Goal: Ask a question

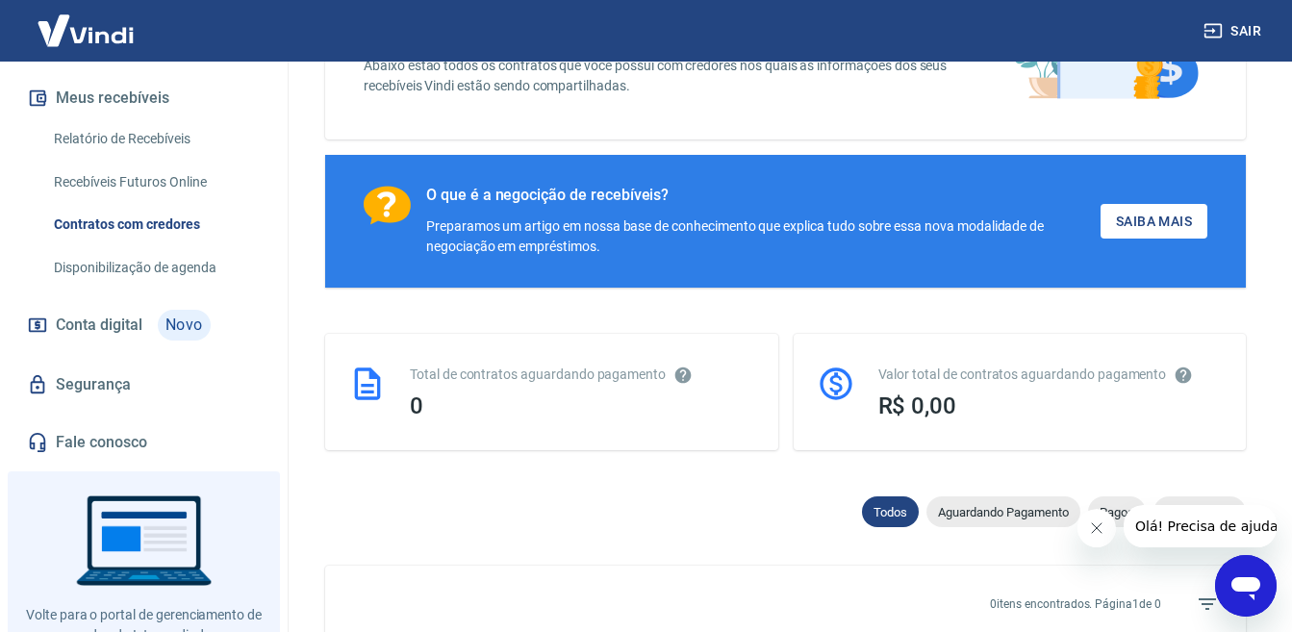
scroll to position [366, 0]
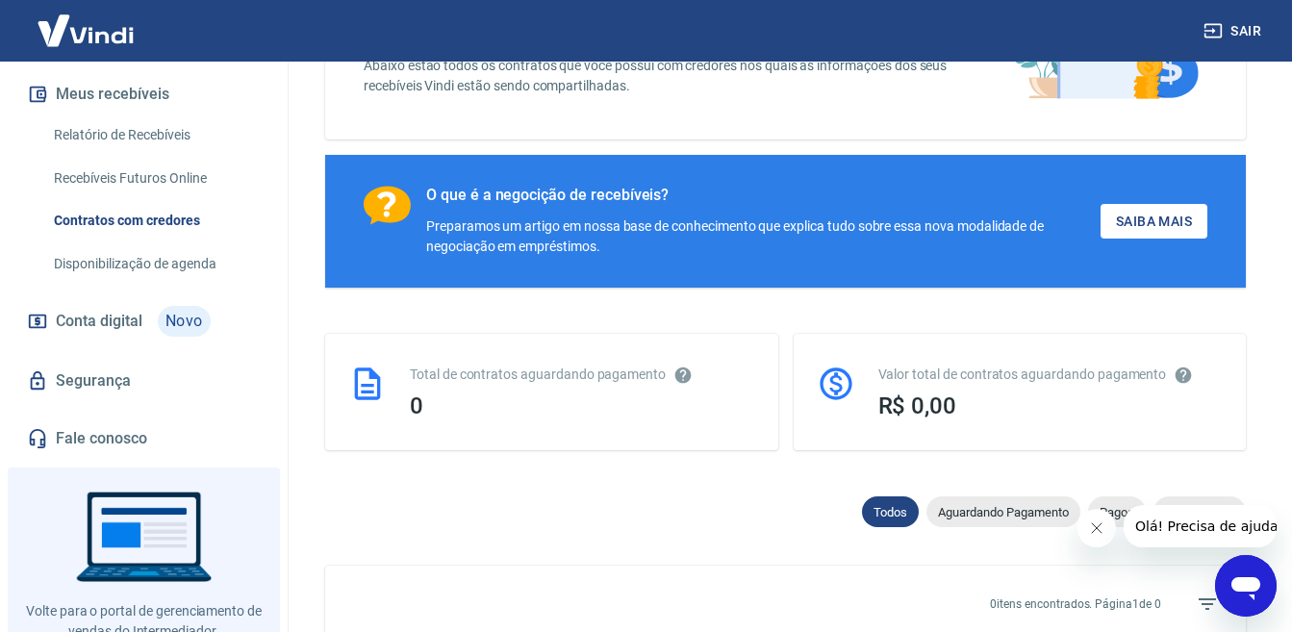
click at [1094, 532] on icon "Fechar mensagem da empresa" at bounding box center [1096, 527] width 15 height 15
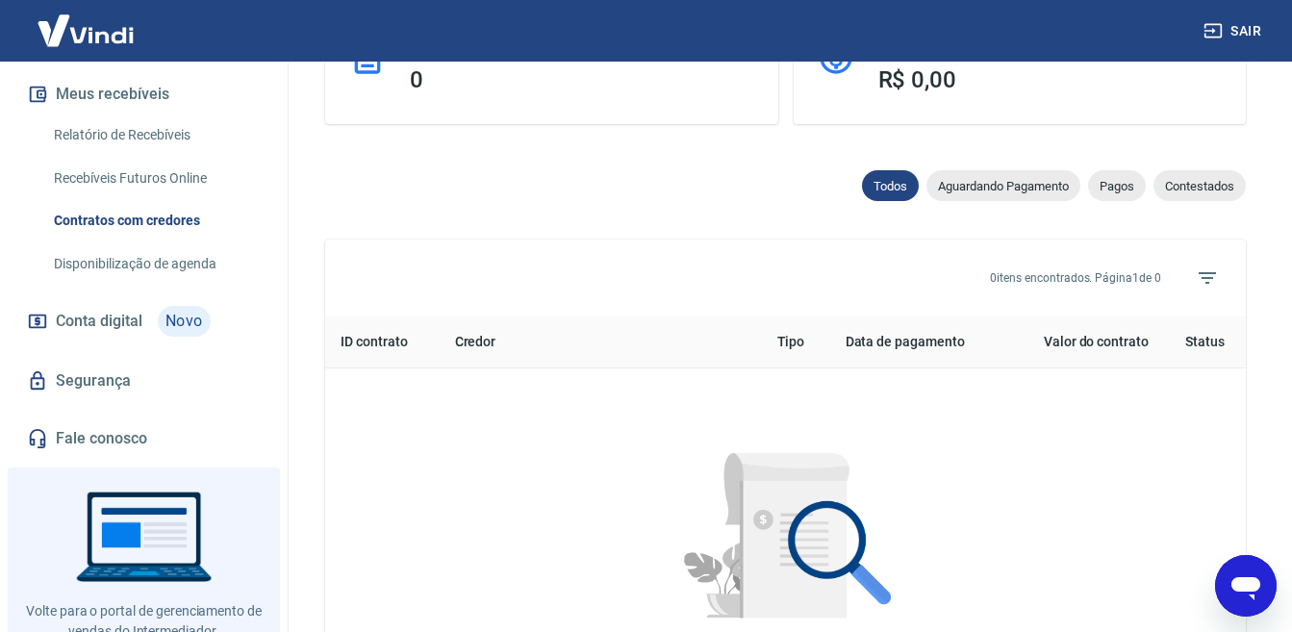
scroll to position [595, 0]
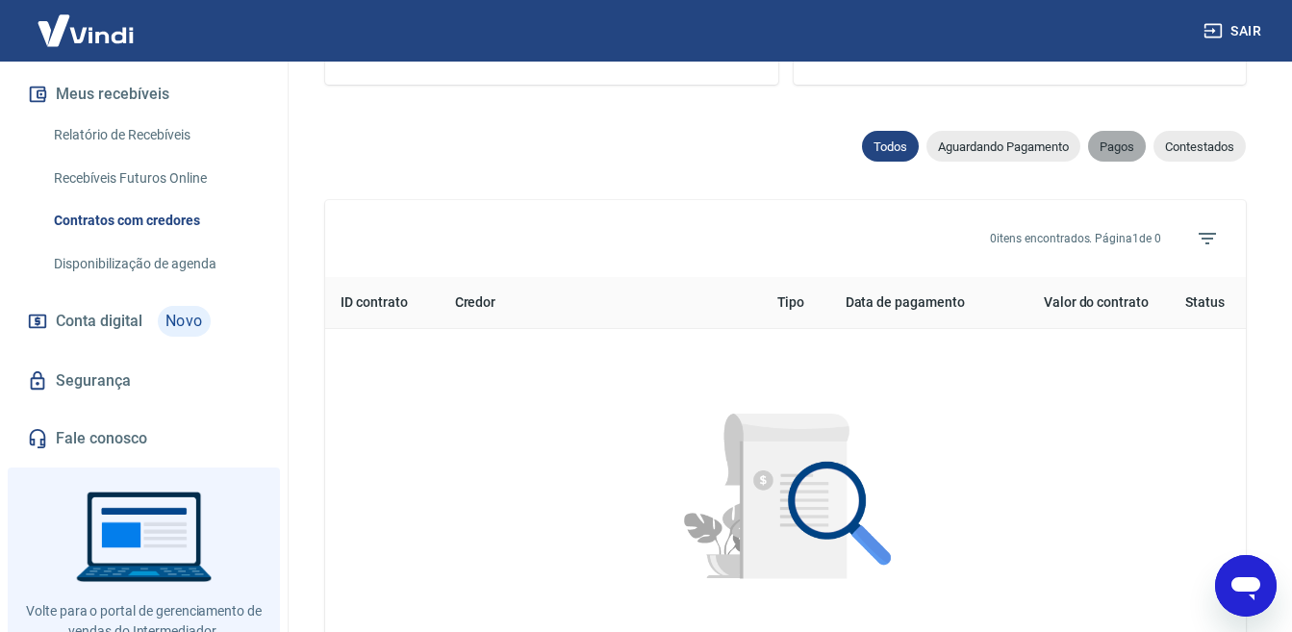
click at [1131, 152] on span "Pagos" at bounding box center [1117, 147] width 58 height 14
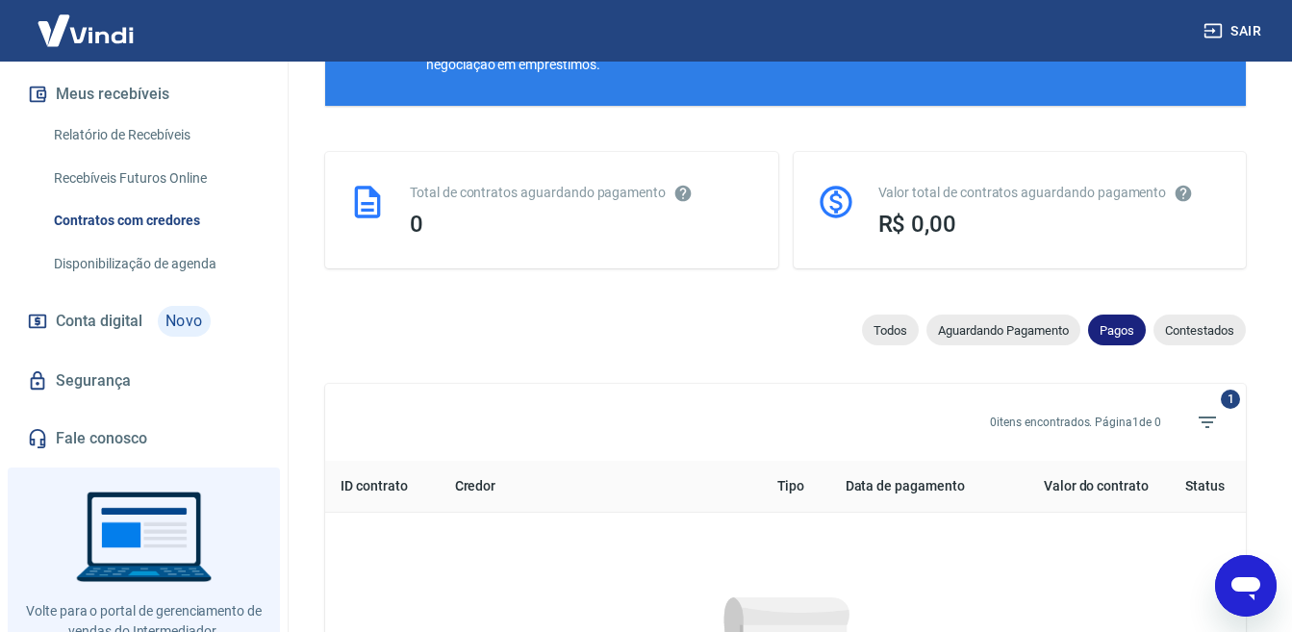
scroll to position [595, 0]
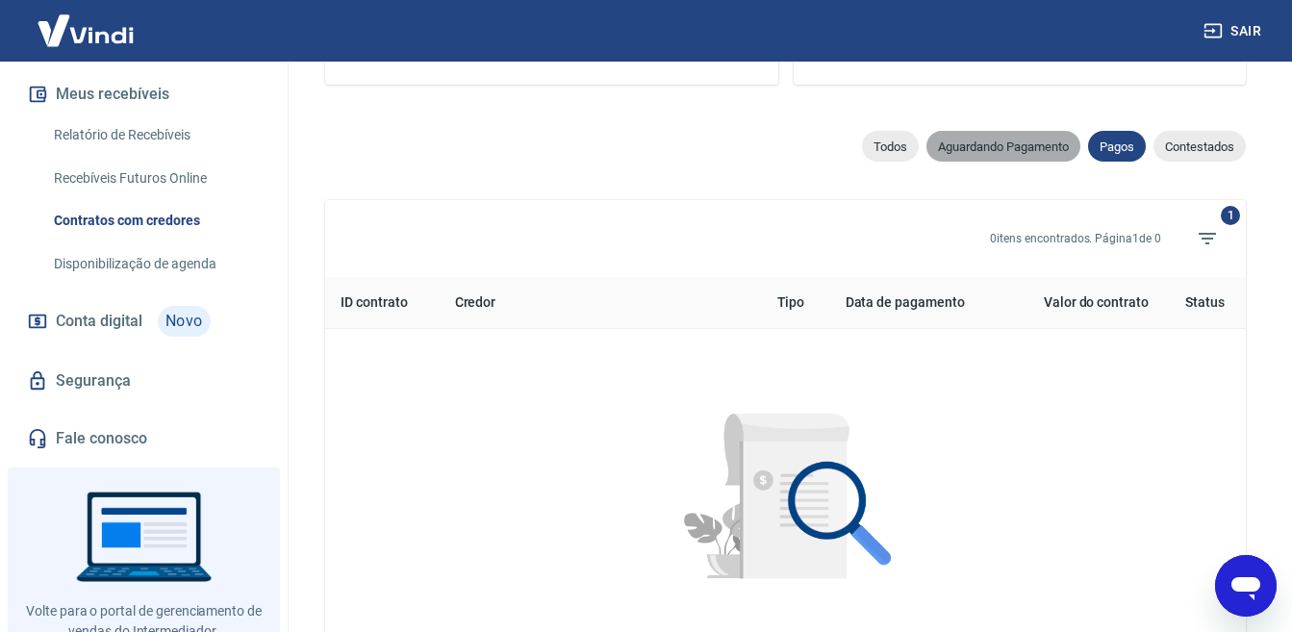
click at [982, 146] on span "Aguardando Pagamento" at bounding box center [1003, 147] width 154 height 14
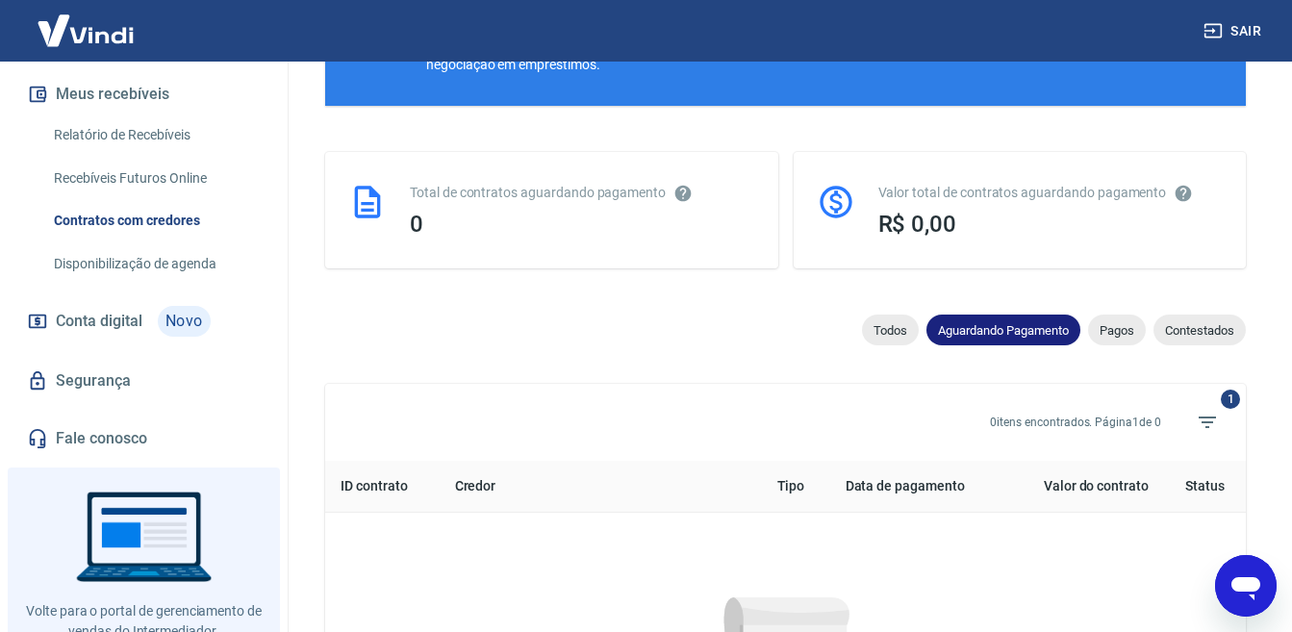
scroll to position [595, 0]
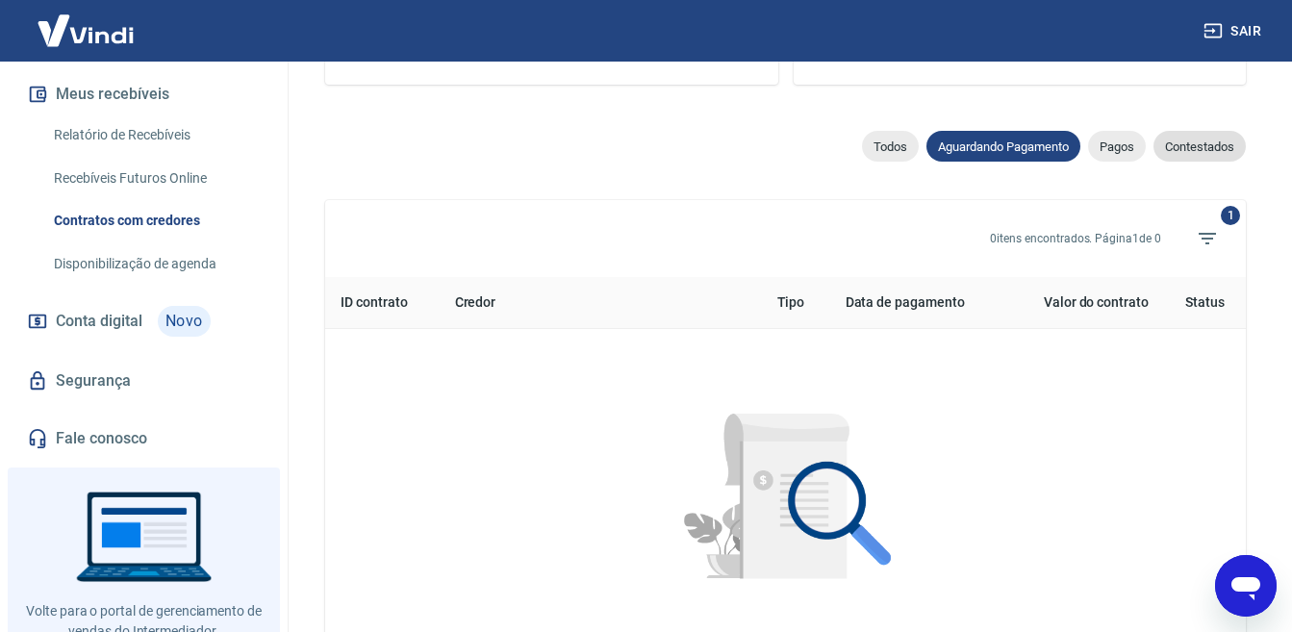
click at [1205, 146] on span "Contestados" at bounding box center [1200, 147] width 92 height 14
select select "rejected"
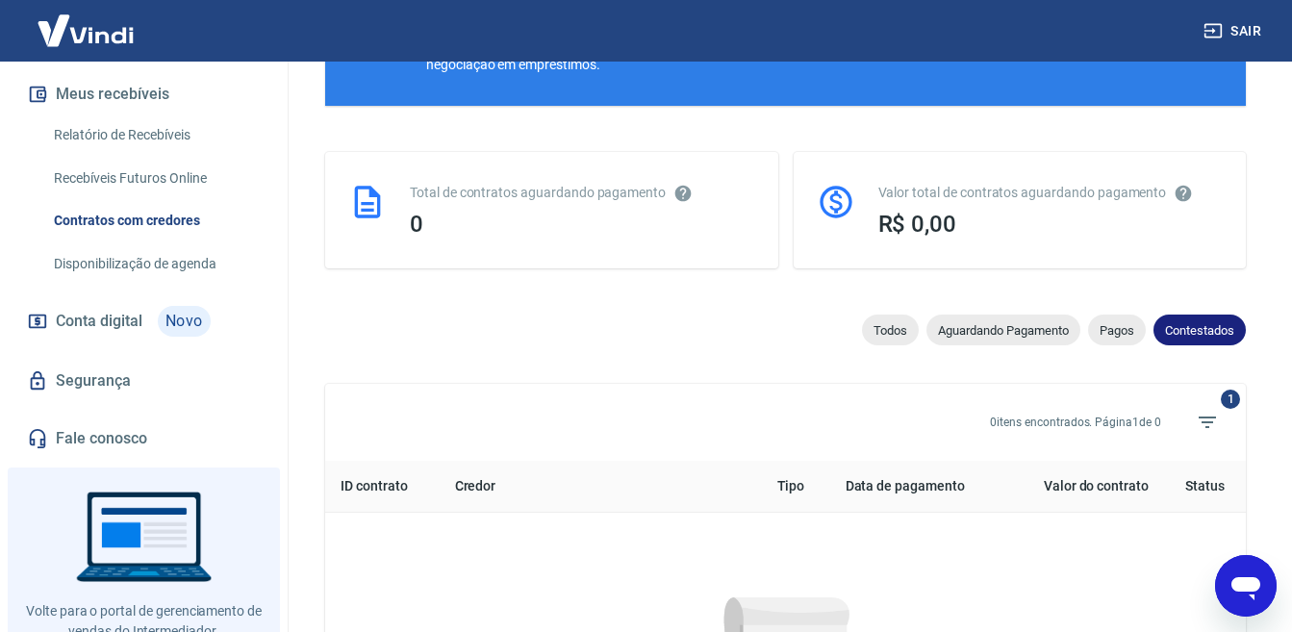
scroll to position [595, 0]
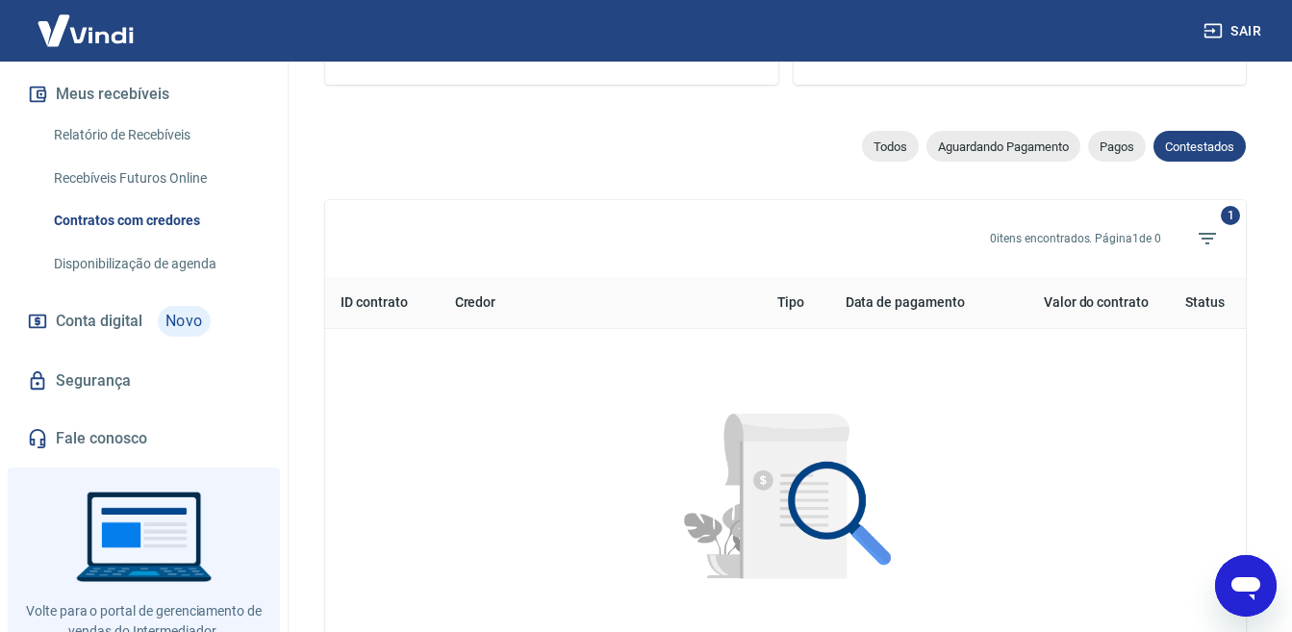
click at [94, 457] on link "Fale conosco" at bounding box center [143, 439] width 241 height 42
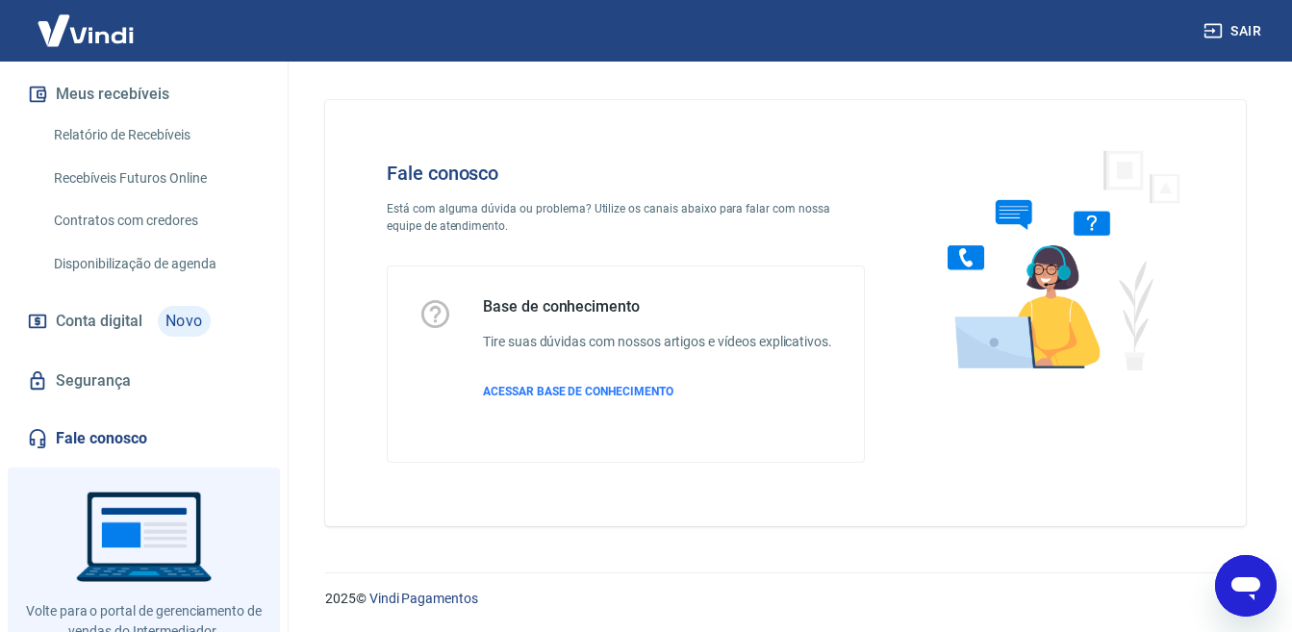
scroll to position [18, 0]
click at [1234, 589] on icon "Abrir janela de mensagens" at bounding box center [1245, 588] width 29 height 23
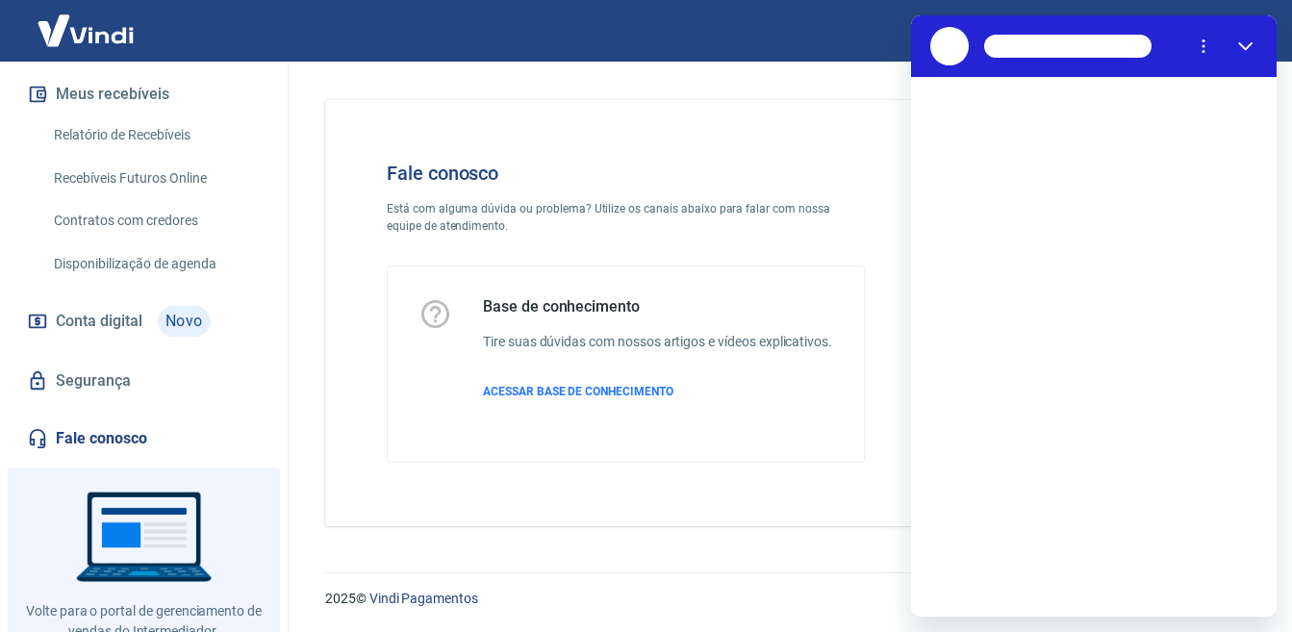
scroll to position [0, 0]
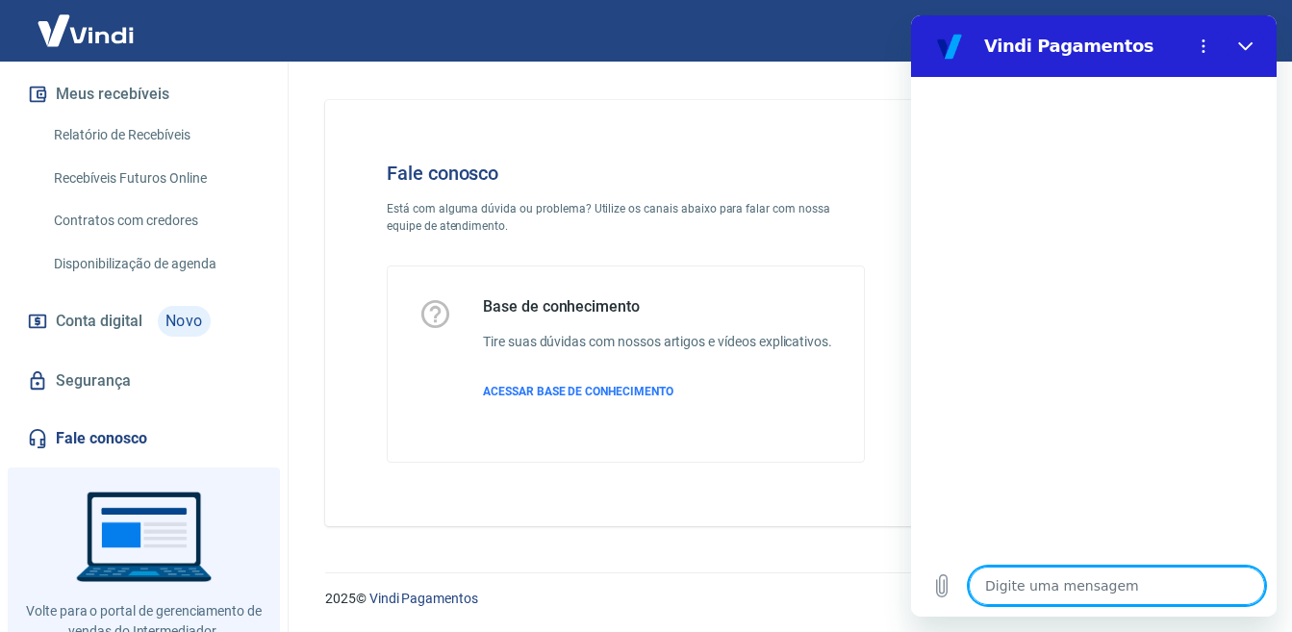
click at [1085, 585] on textarea at bounding box center [1117, 586] width 296 height 38
type textarea "o"
type textarea "x"
type textarea "ol"
type textarea "x"
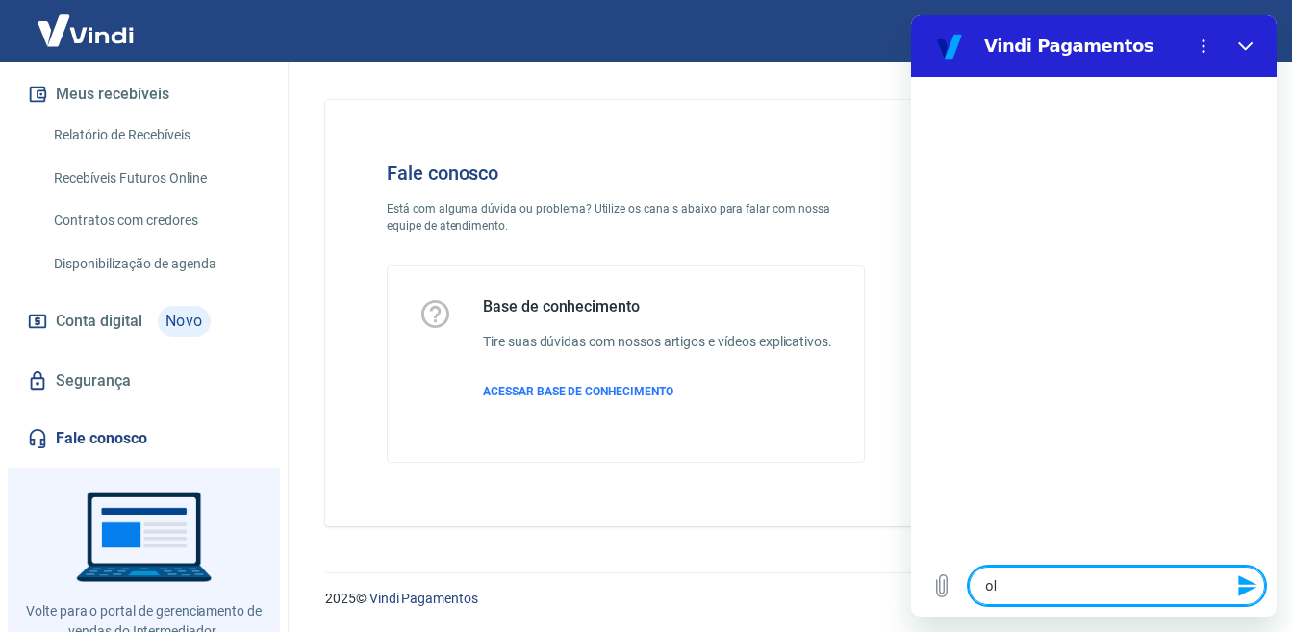
type textarea "ola"
type textarea "x"
type textarea "ola]"
type textarea "x"
type textarea "e"
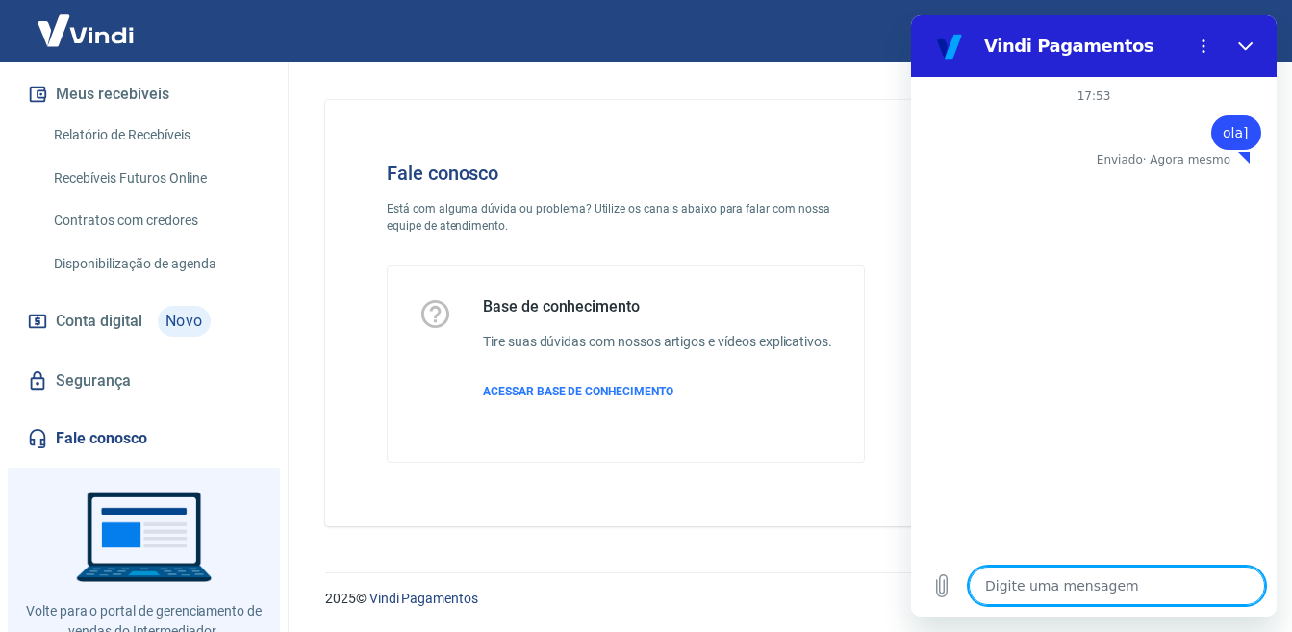
type textarea "x"
type textarea "eu"
type textarea "x"
type textarea "eu"
type textarea "x"
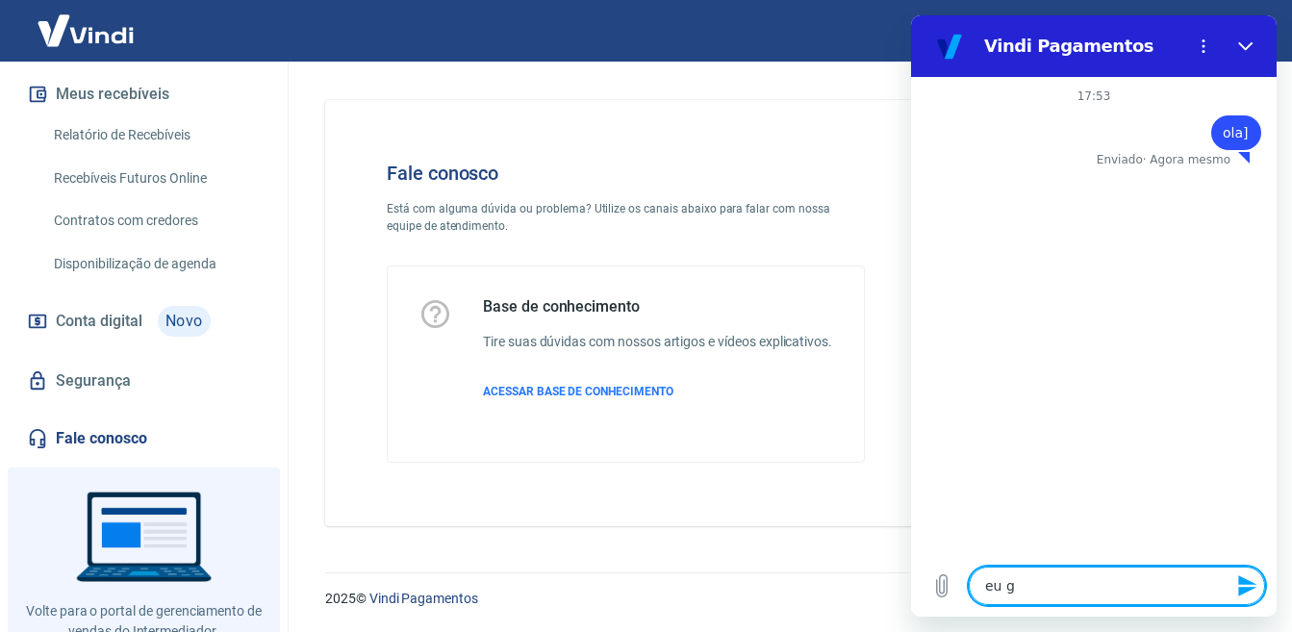
type textarea "eu go"
type textarea "x"
type textarea "eu gos"
type textarea "x"
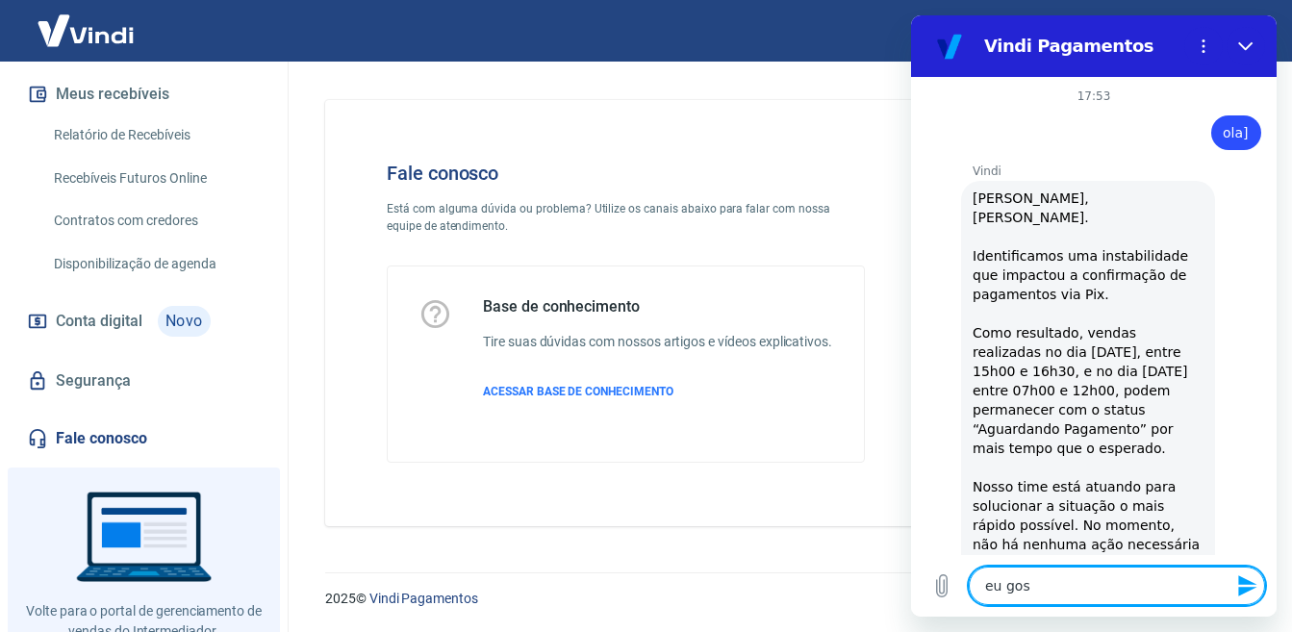
type textarea "eu gost"
type textarea "x"
type textarea "eu gosta"
type textarea "x"
type textarea "eu gostar"
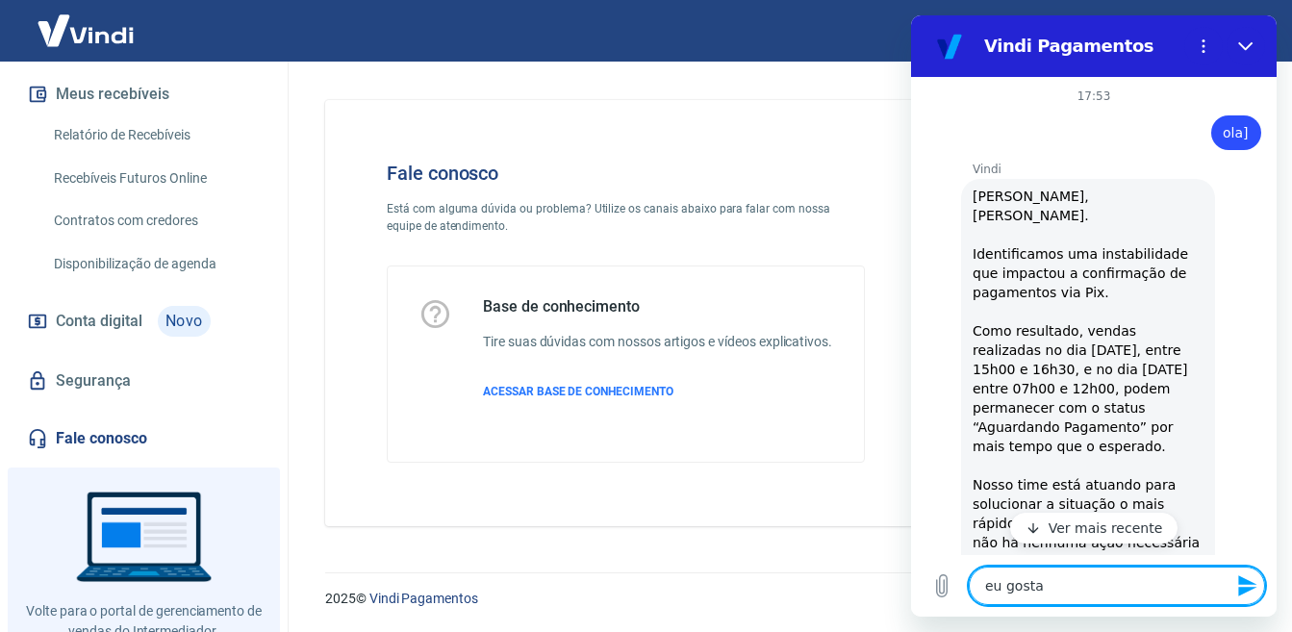
type textarea "x"
type textarea "eu gostari"
type textarea "x"
type textarea "eu gostaria"
type textarea "x"
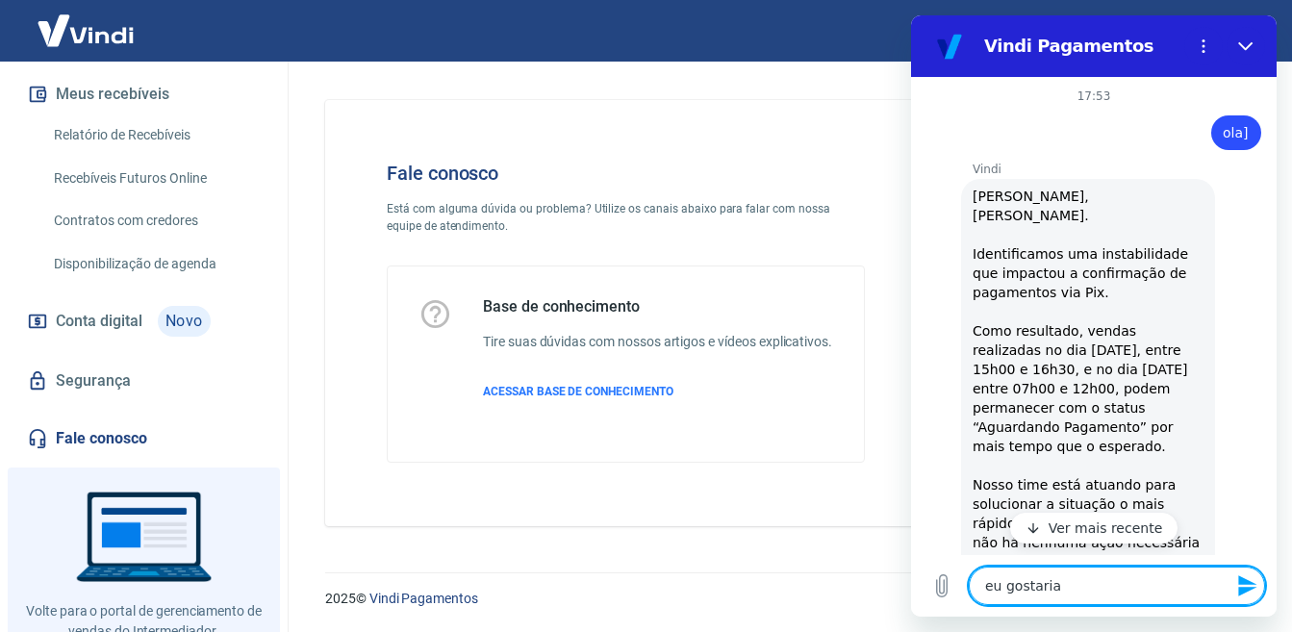
type textarea "eu gostaria"
type textarea "x"
type textarea "eu gostaria d"
type textarea "x"
type textarea "eu gostaria de"
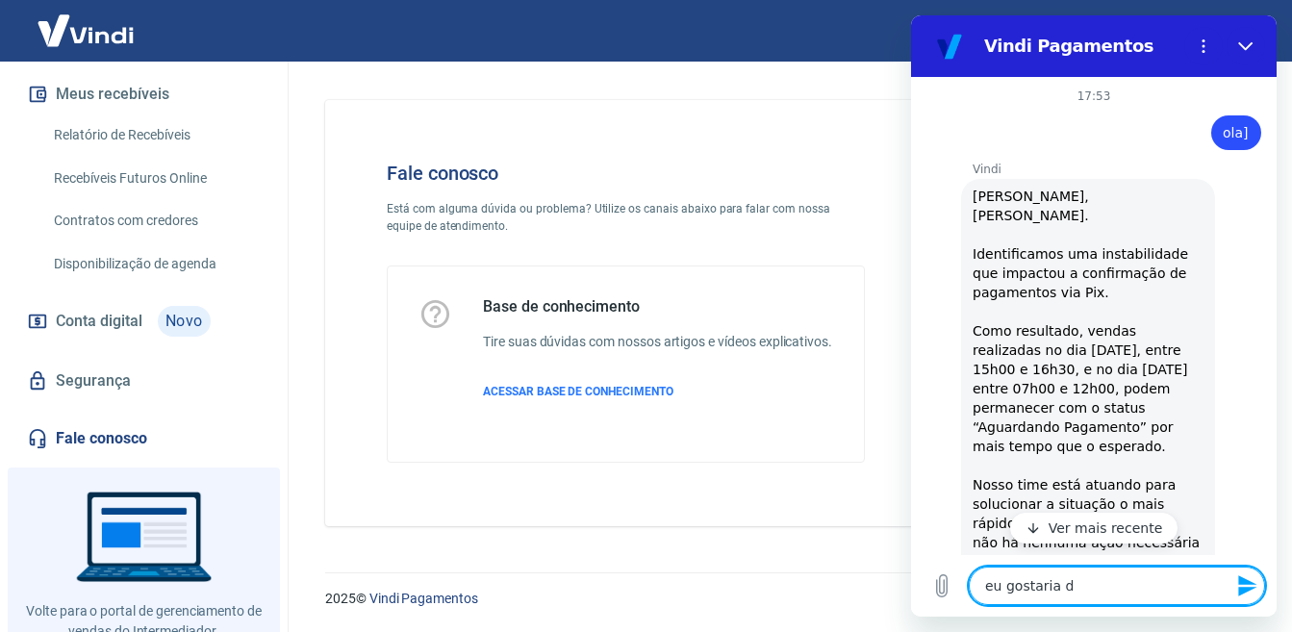
type textarea "x"
type textarea "eu gostaria de"
type textarea "x"
type textarea "eu gostaria de s"
type textarea "x"
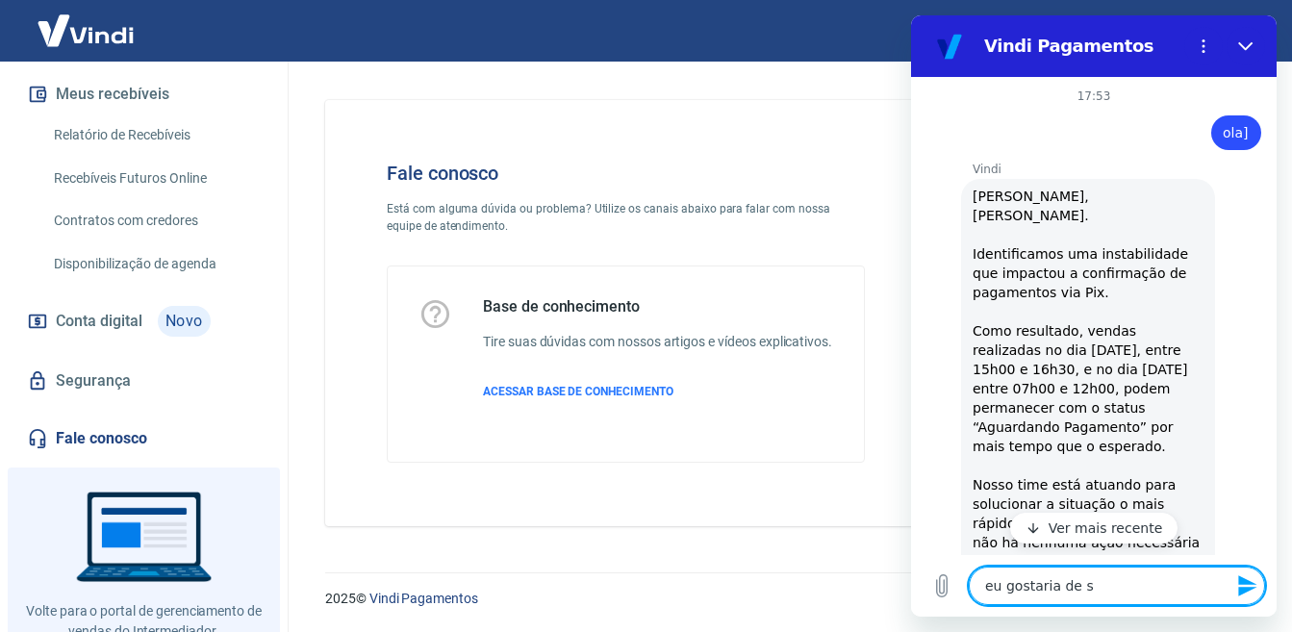
type textarea "eu gostaria de sa"
type textarea "x"
type textarea "eu gostaria de sab"
type textarea "x"
type textarea "eu gostaria de sabe"
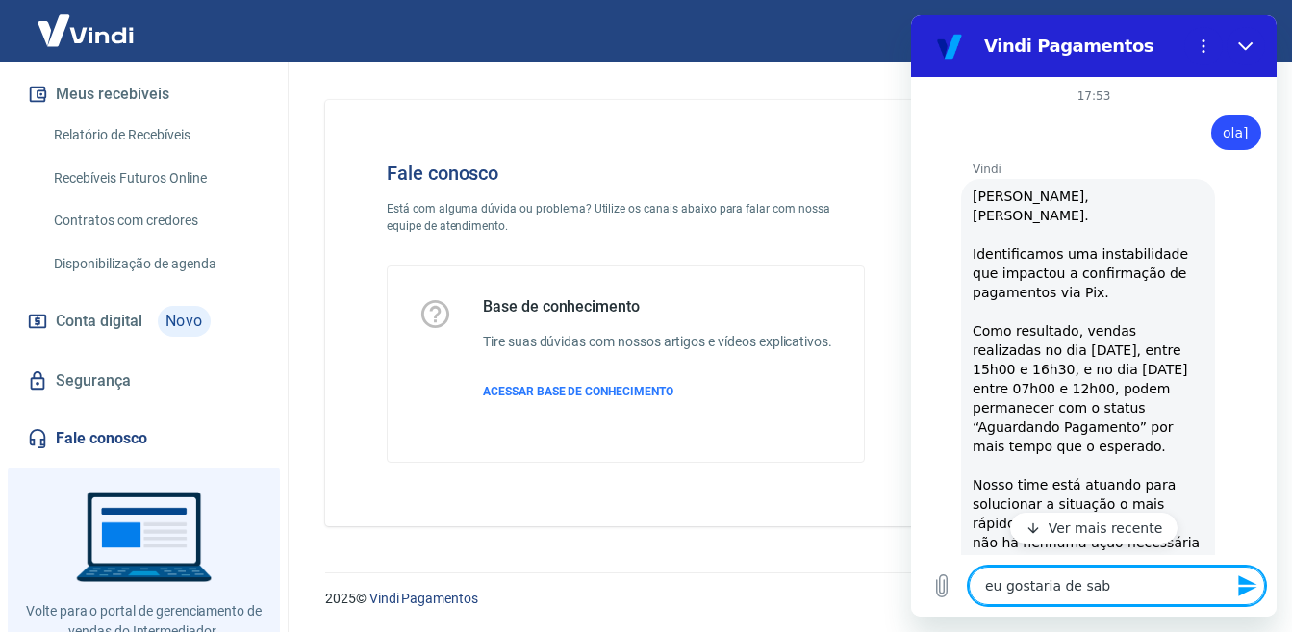
type textarea "x"
type textarea "eu gostaria de saber"
type textarea "x"
type textarea "eu gostaria de saber"
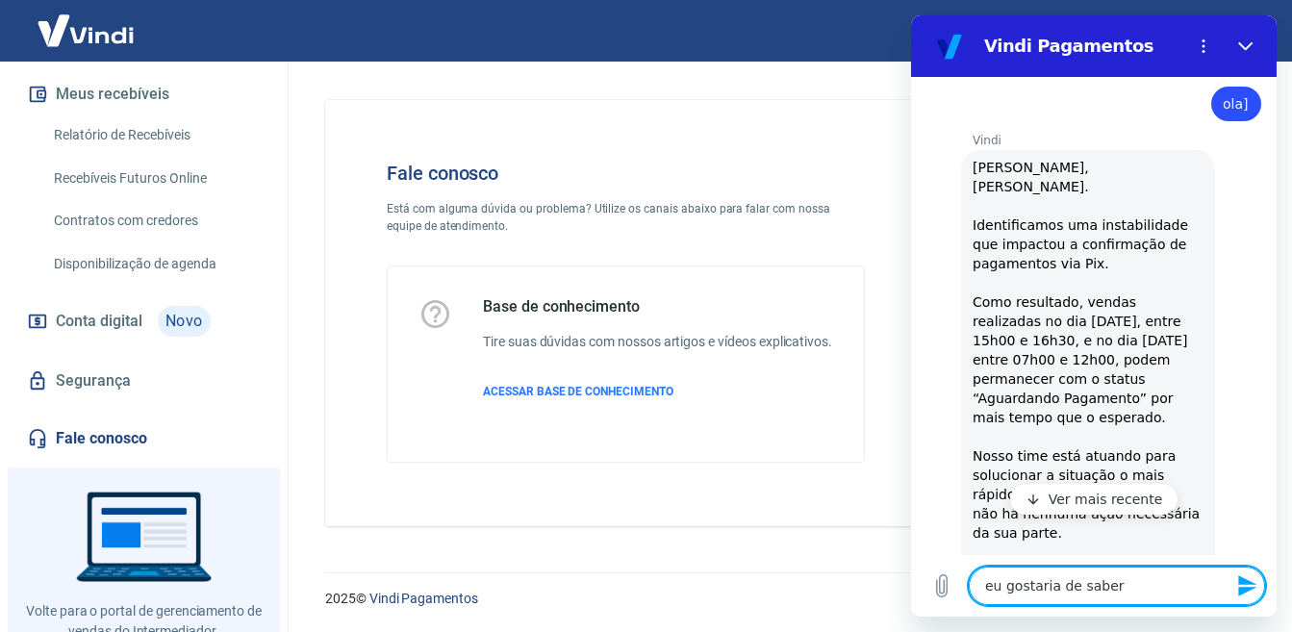
scroll to position [32, 0]
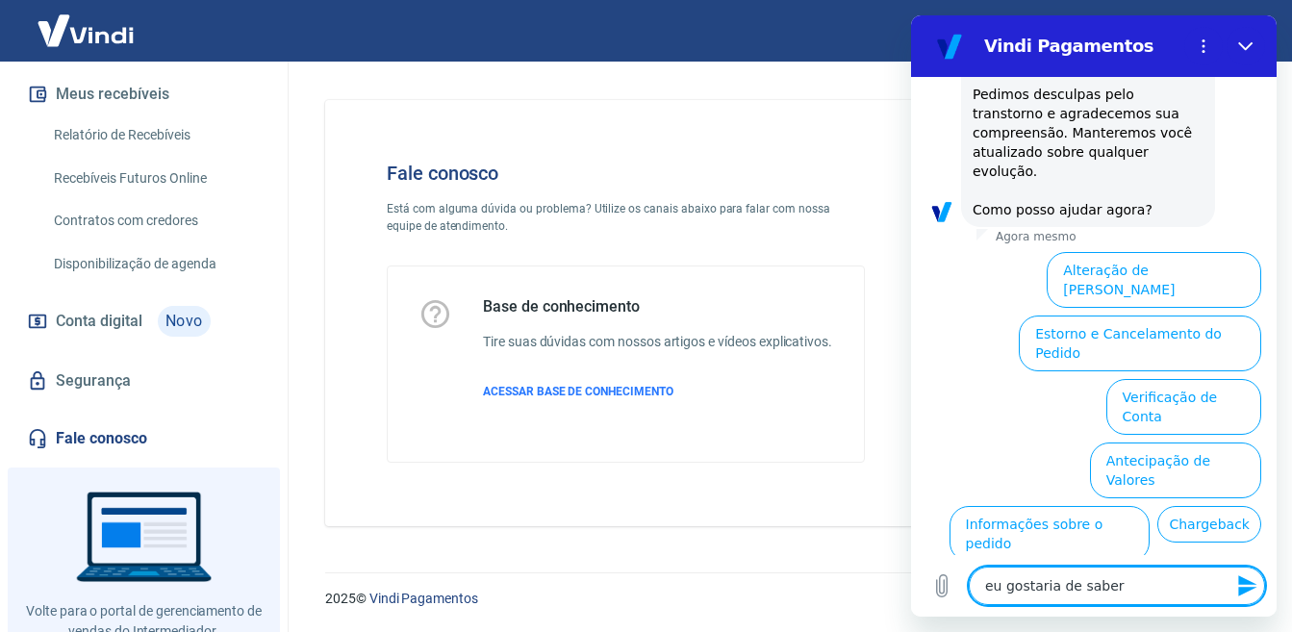
type textarea "x"
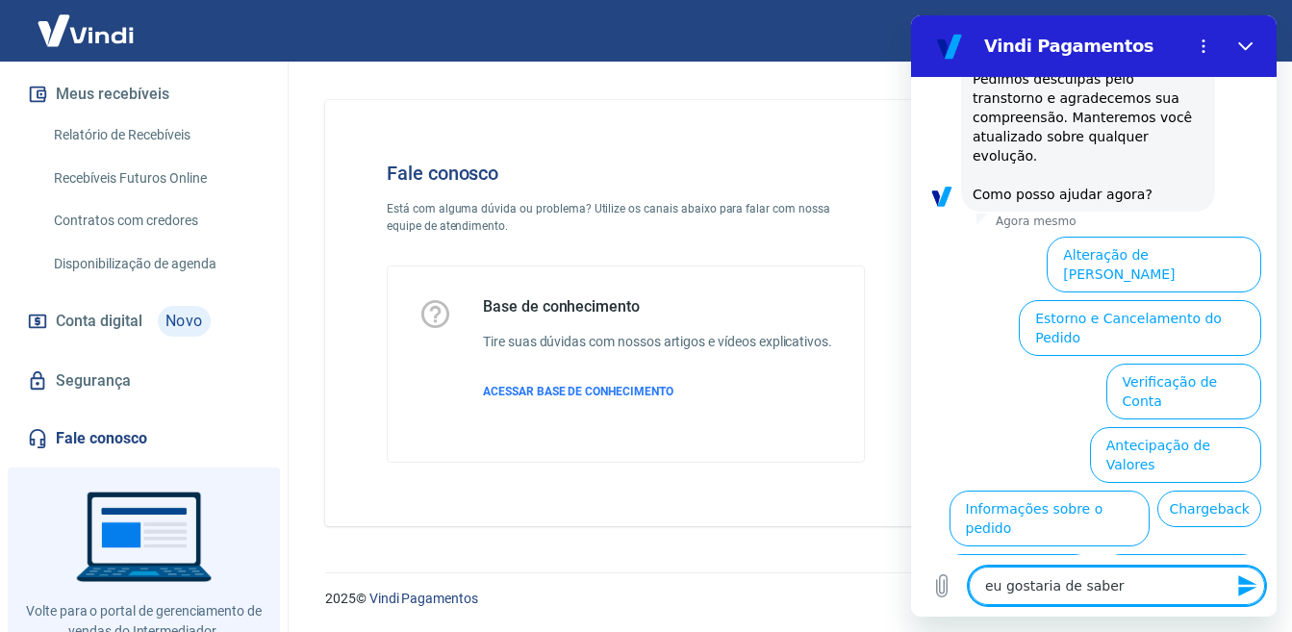
scroll to position [528, 0]
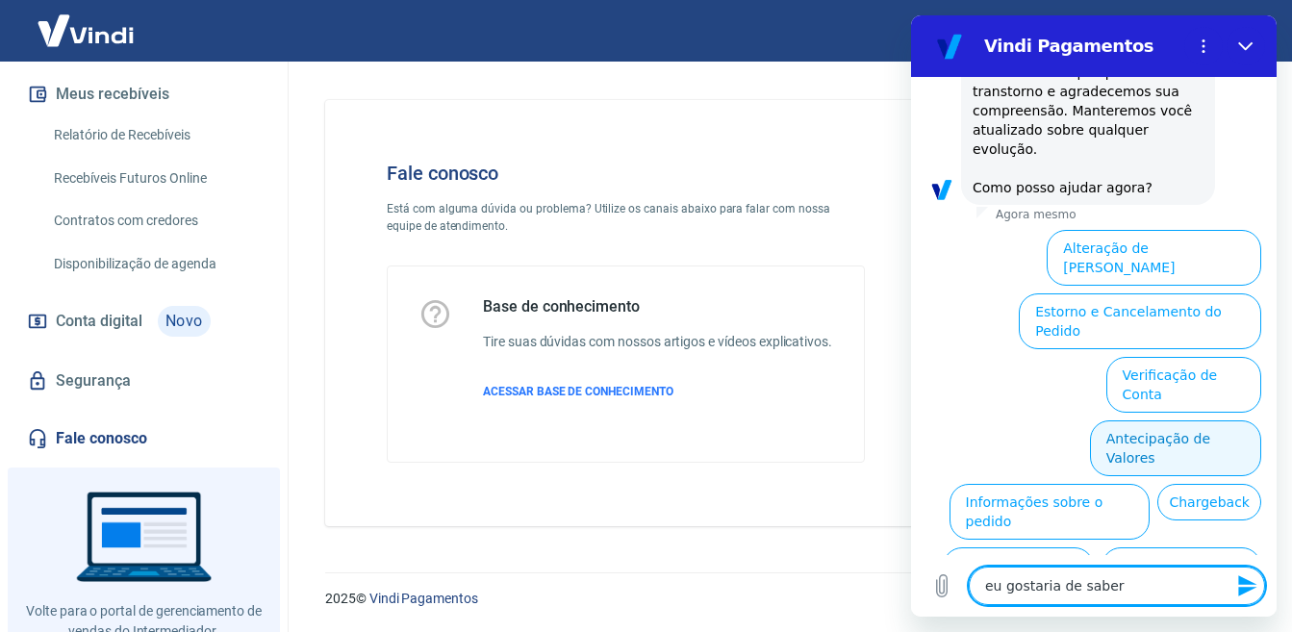
type textarea "eu gostaria de saber"
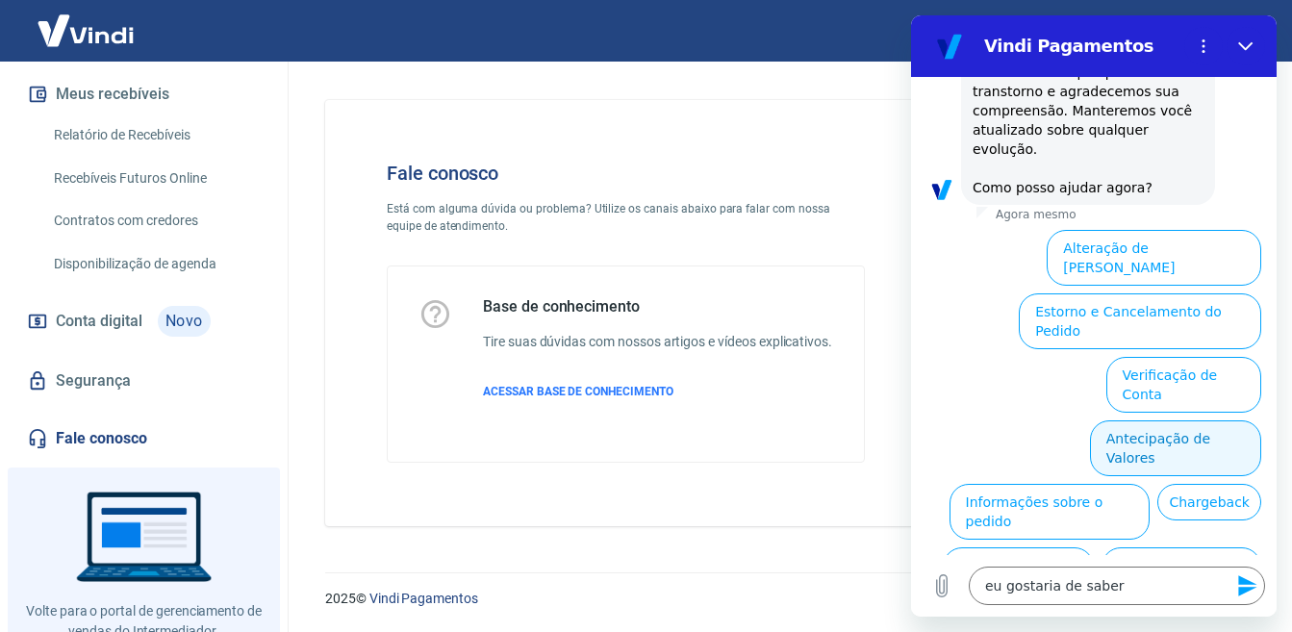
click at [1180, 420] on button "Antecipação de Valores" at bounding box center [1175, 448] width 171 height 56
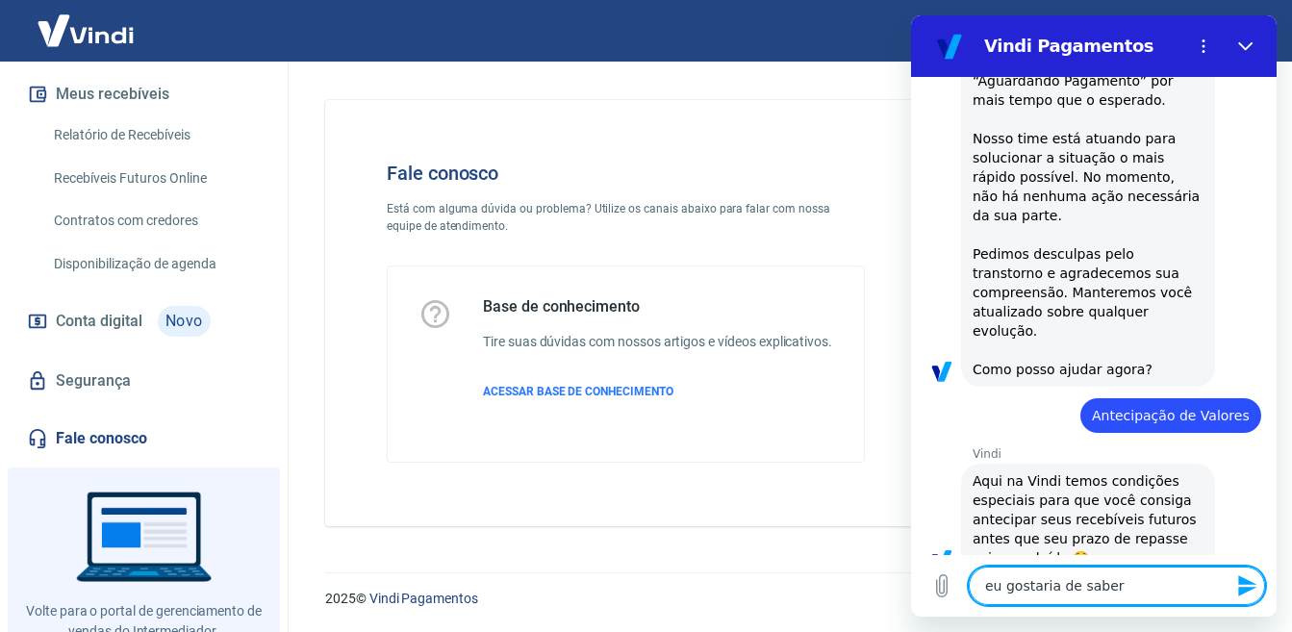
type textarea "x"
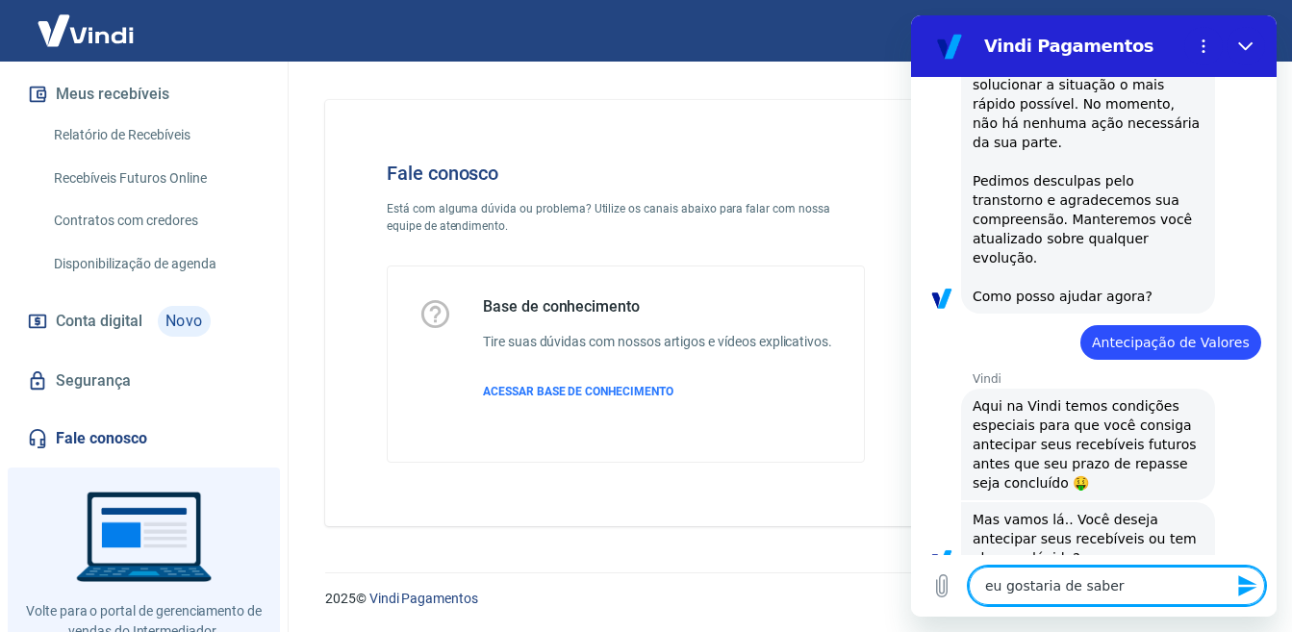
type textarea "eu gostaria de saber"
type textarea "x"
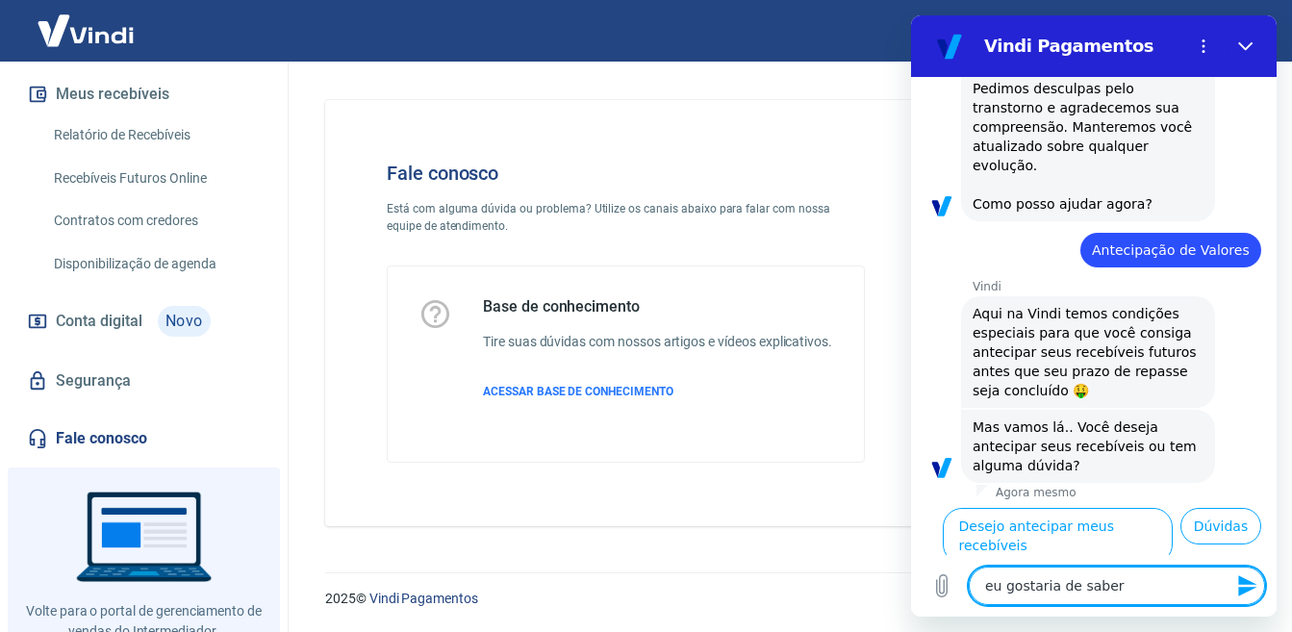
type textarea "eu gostaria de sabe"
type textarea "x"
type textarea "eu gostaria de sab"
type textarea "x"
type textarea "eu gostaria de sa"
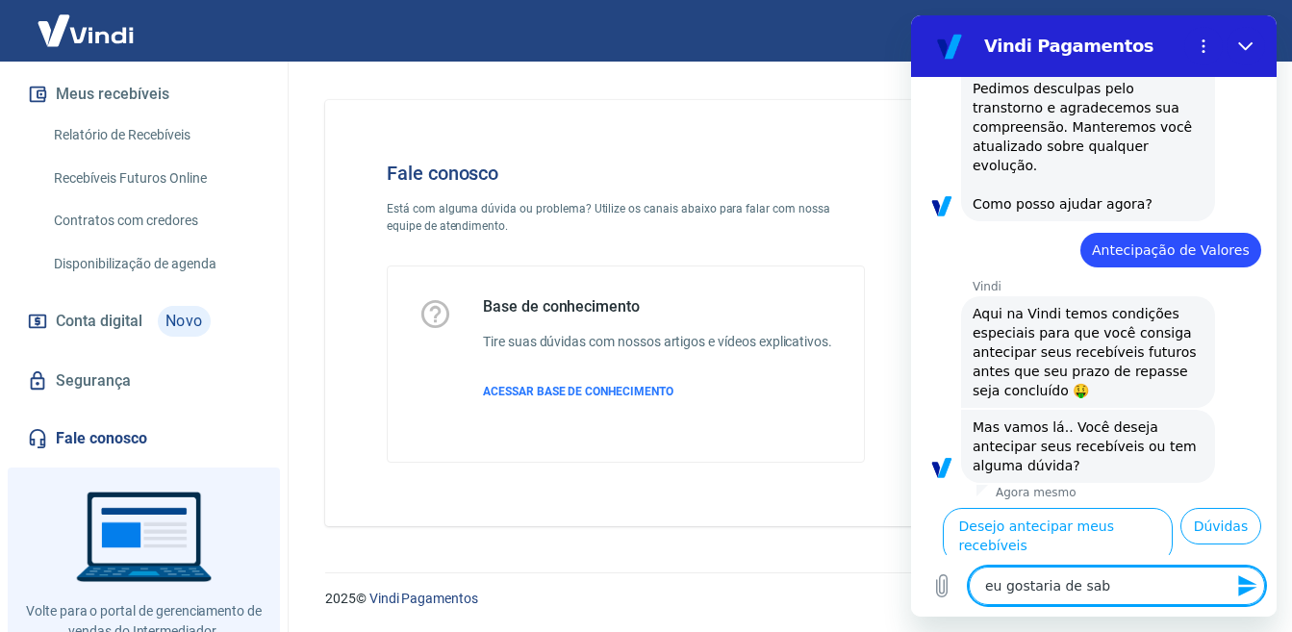
type textarea "x"
type textarea "eu gostaria de s"
type textarea "x"
type textarea "eu gostaria de"
type textarea "x"
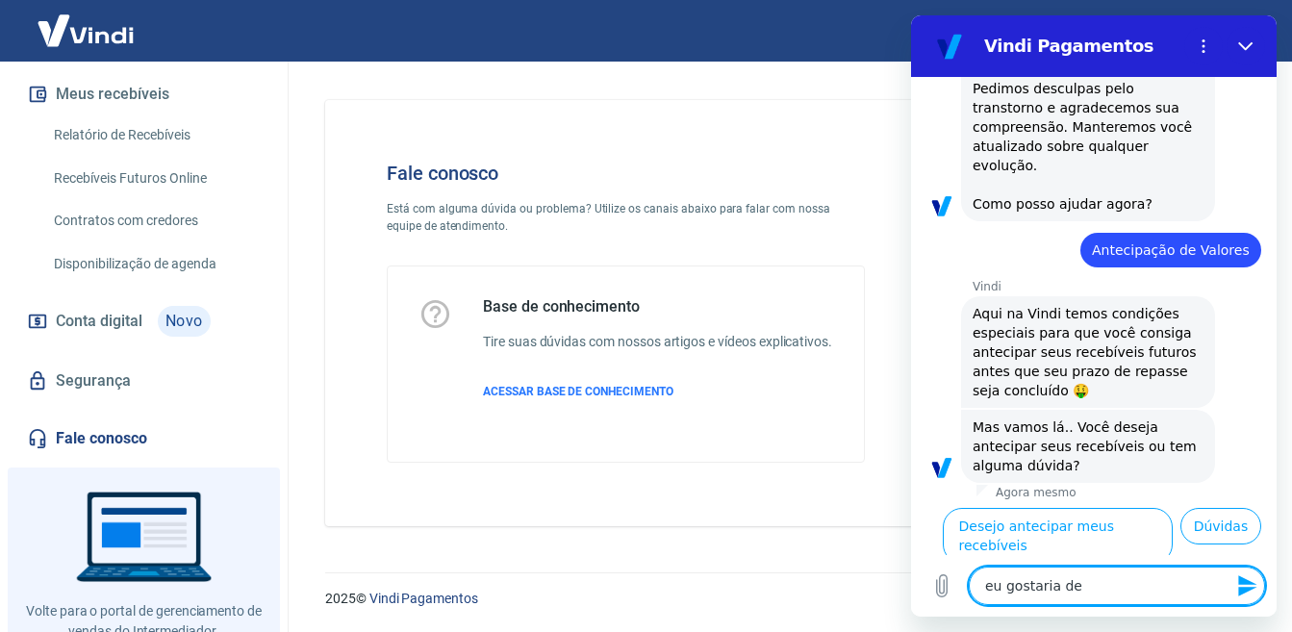
type textarea "eu gostaria de"
type textarea "x"
type textarea "eu gostaria d"
type textarea "x"
type textarea "eu gostaria"
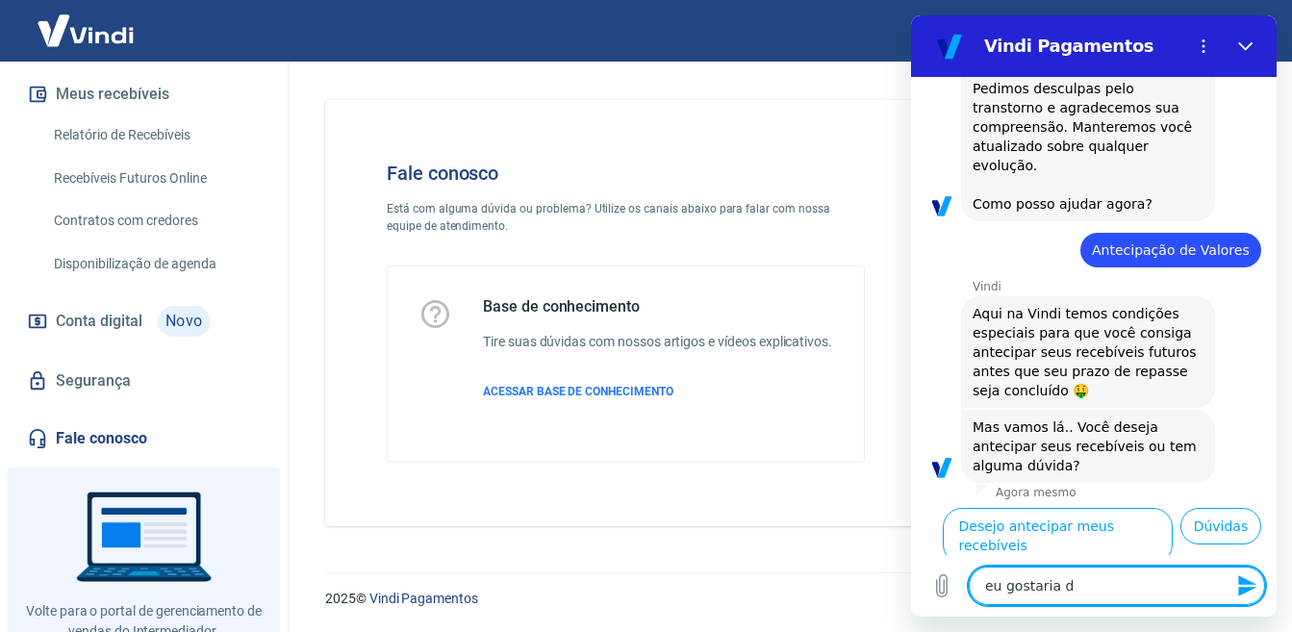
type textarea "x"
type textarea "eu gostaria"
type textarea "x"
type textarea "eu gostari"
type textarea "x"
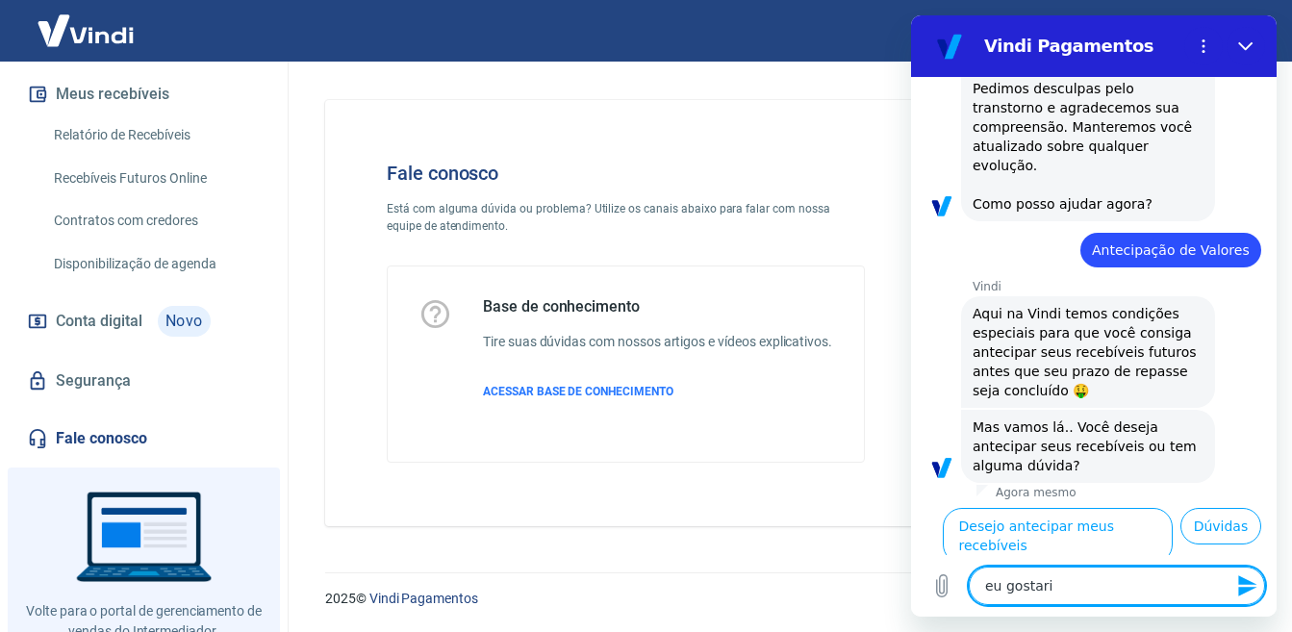
type textarea "eu gostar"
type textarea "x"
type textarea "eu gosta"
type textarea "x"
type textarea "eu gost"
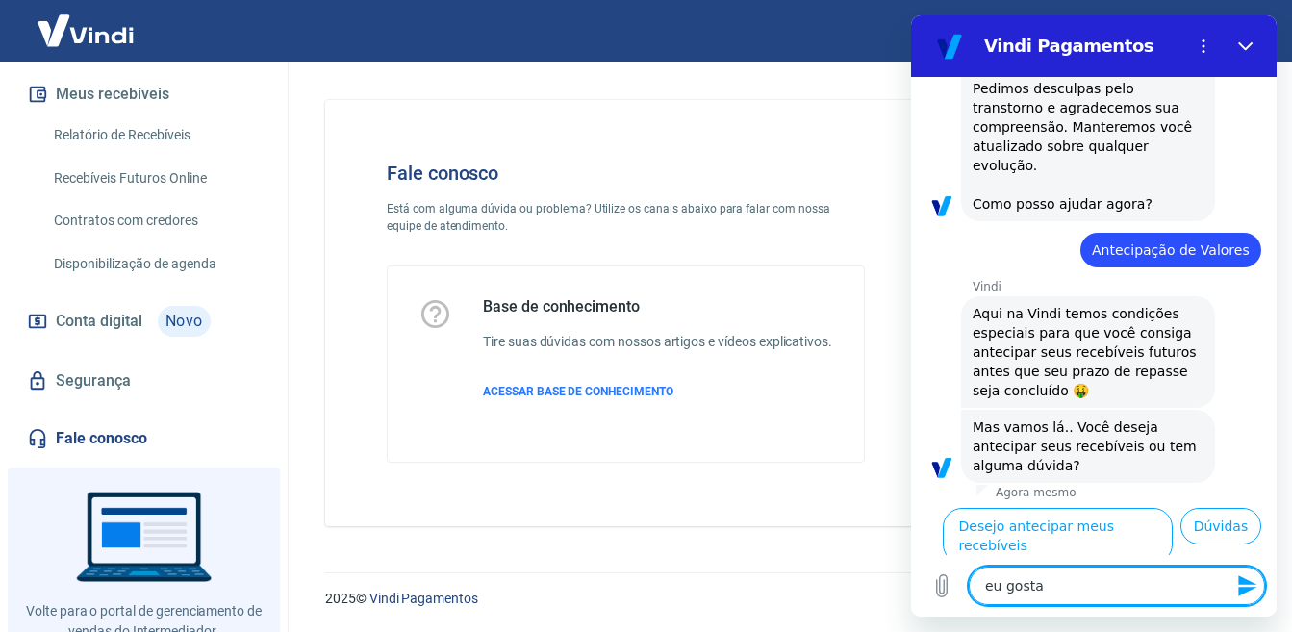
type textarea "x"
type textarea "eu gos"
type textarea "x"
type textarea "eu go"
type textarea "x"
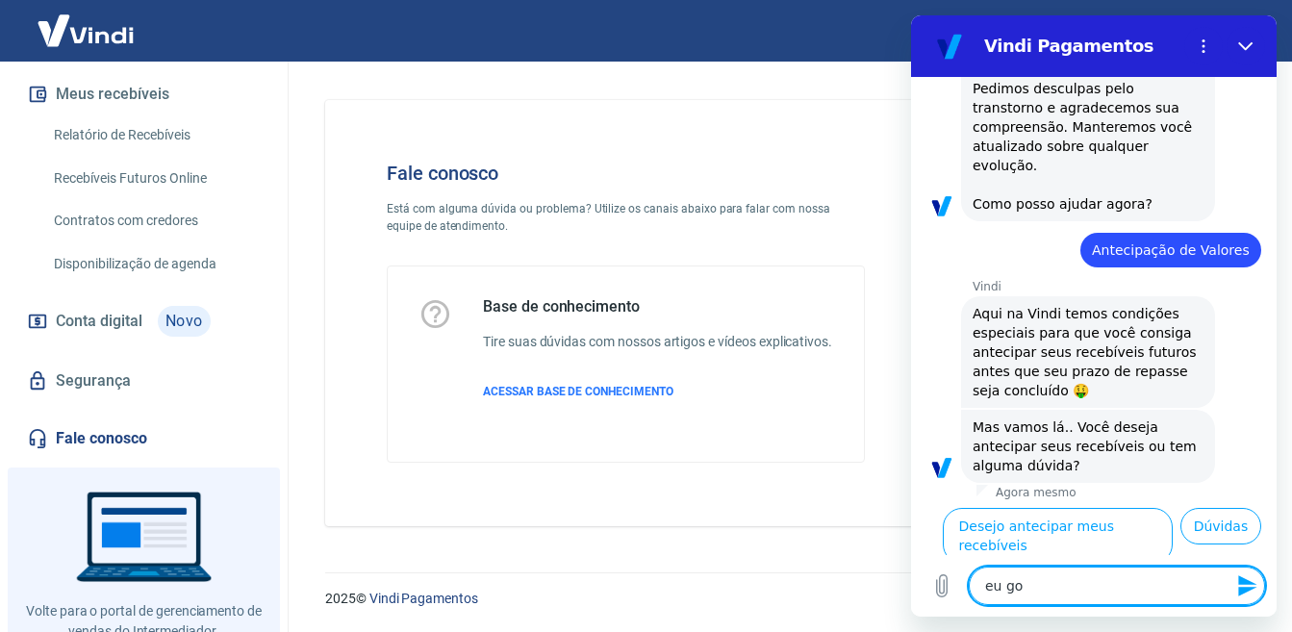
type textarea "eu g"
type textarea "x"
type textarea "eu"
type textarea "x"
type textarea "eu"
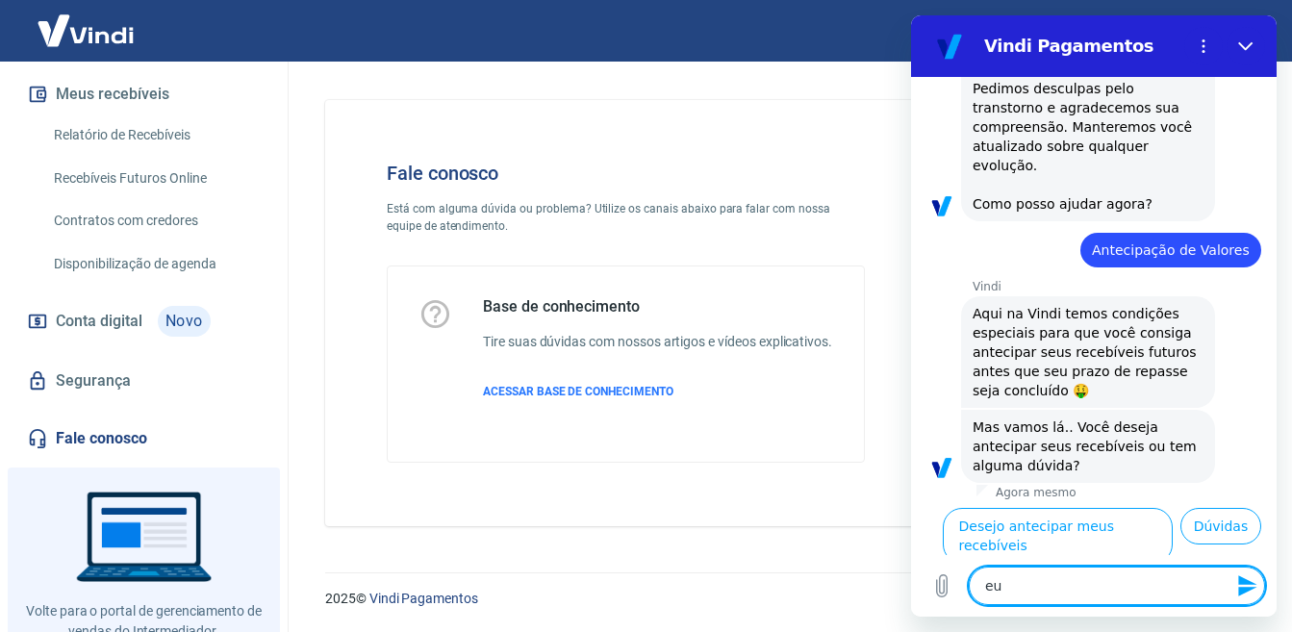
type textarea "x"
type textarea "e"
type textarea "x"
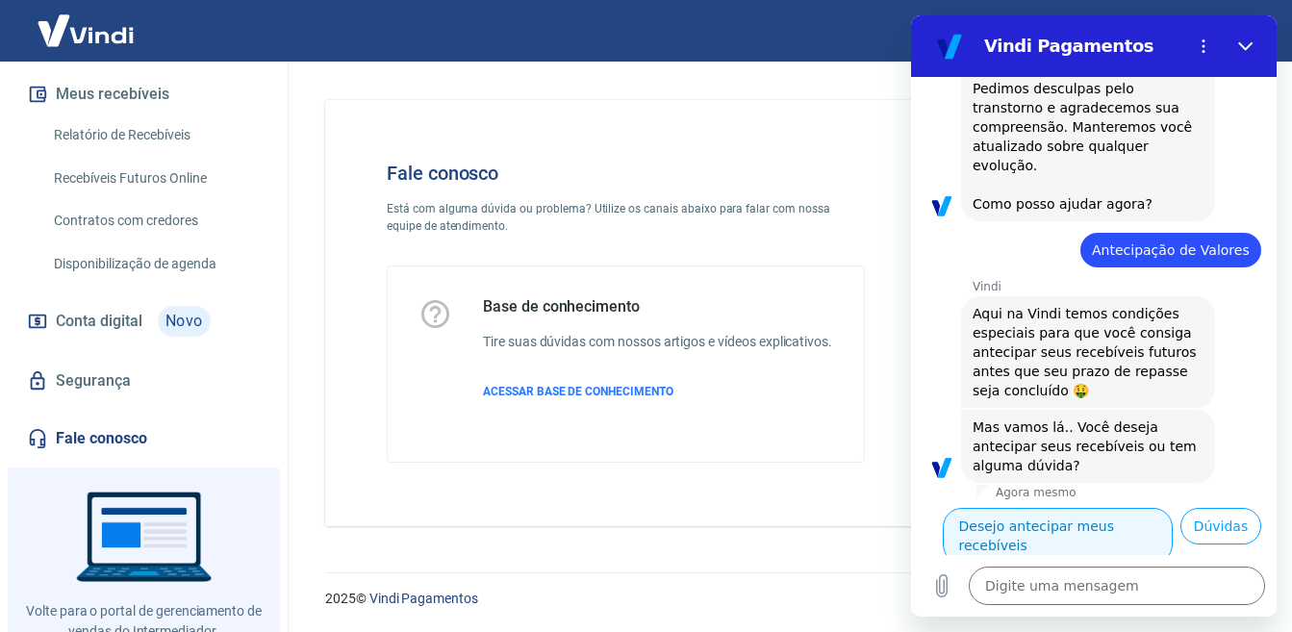
click at [1136, 508] on button "Desejo antecipar meus recebíveis" at bounding box center [1058, 536] width 230 height 56
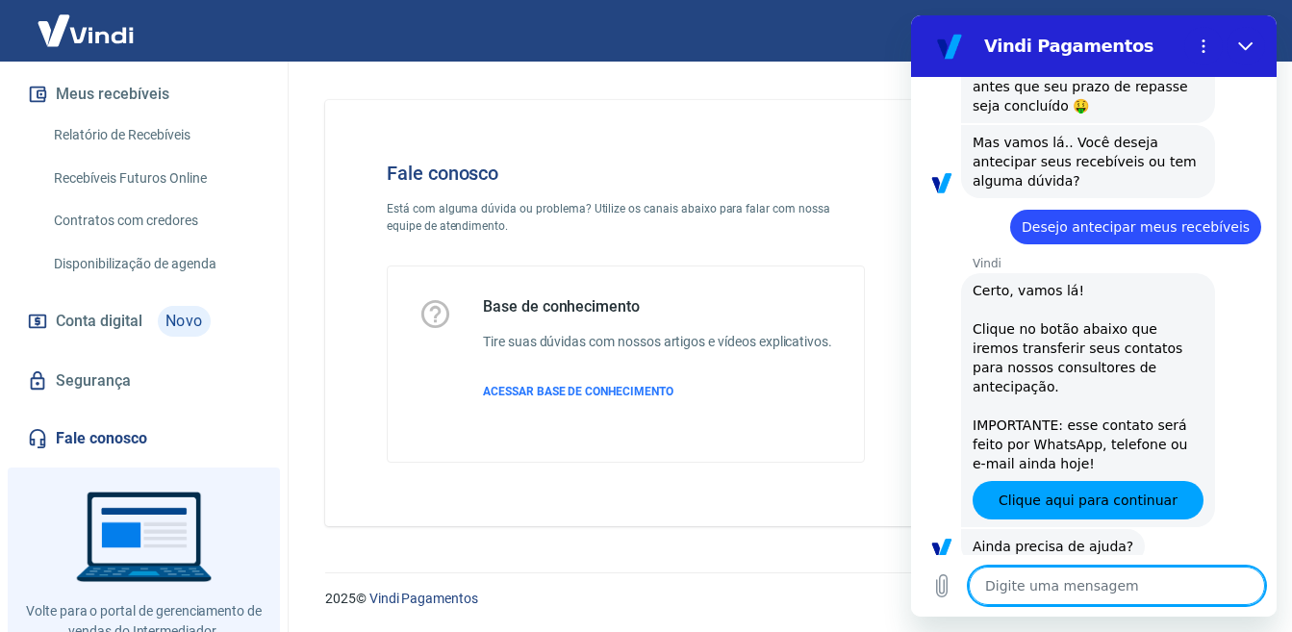
scroll to position [814, 0]
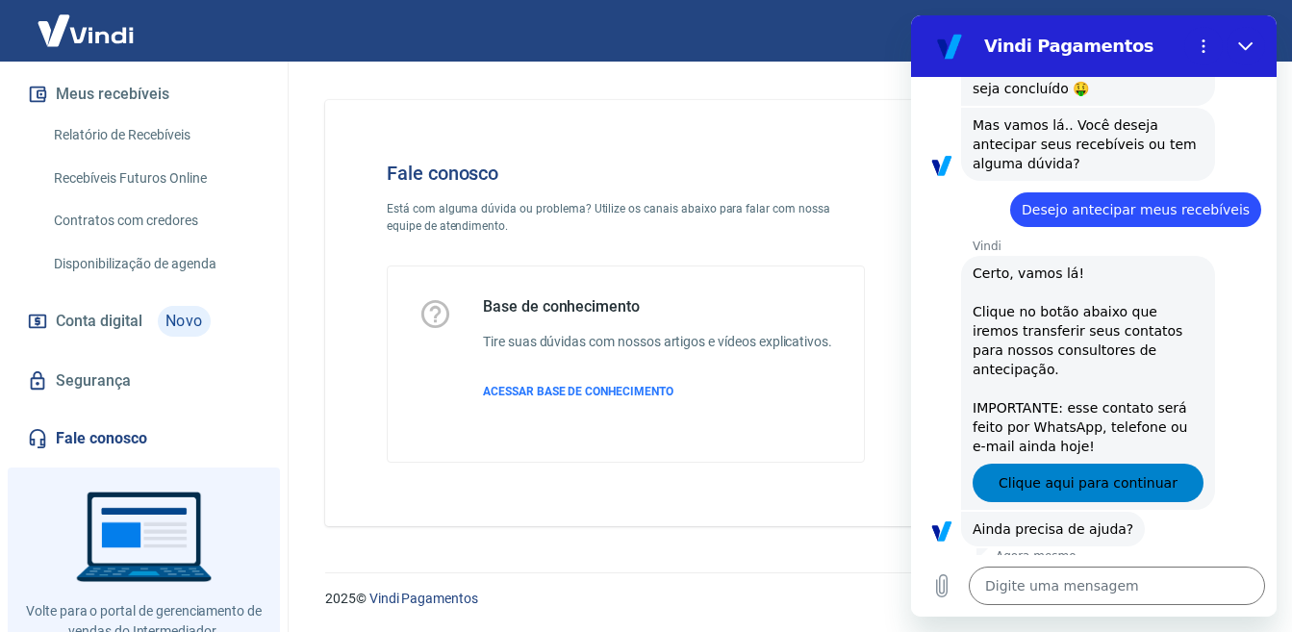
click at [1078, 471] on span "Clique aqui para continuar" at bounding box center [1088, 482] width 179 height 23
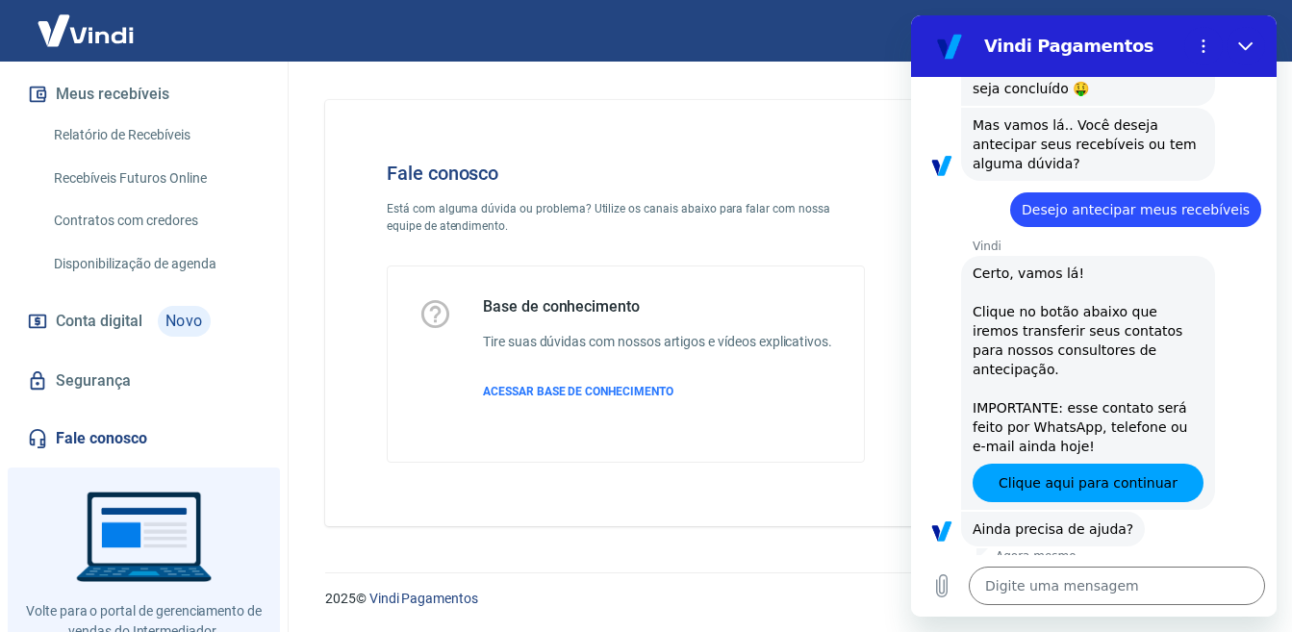
scroll to position [0, 0]
drag, startPoint x: 1301, startPoint y: 414, endPoint x: 354, endPoint y: 38, distance: 1018.3
type textarea "x"
